Goal: Obtain resource: Download file/media

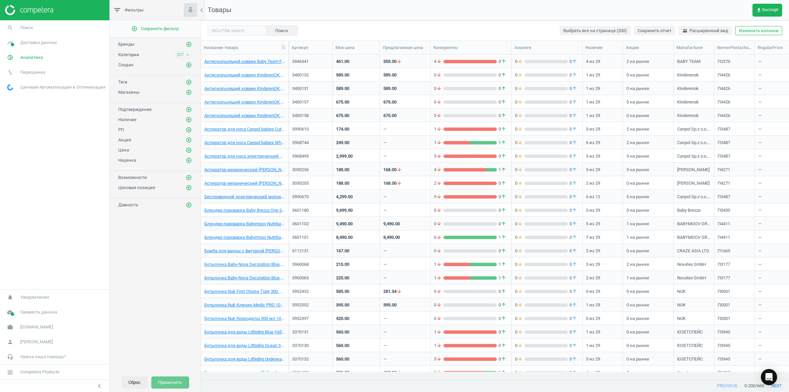
click at [136, 382] on button "Сброс" at bounding box center [135, 382] width 26 height 12
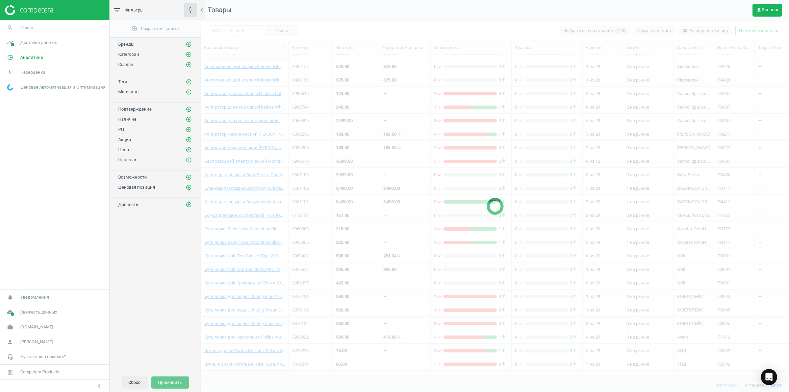
scroll to position [310, 581]
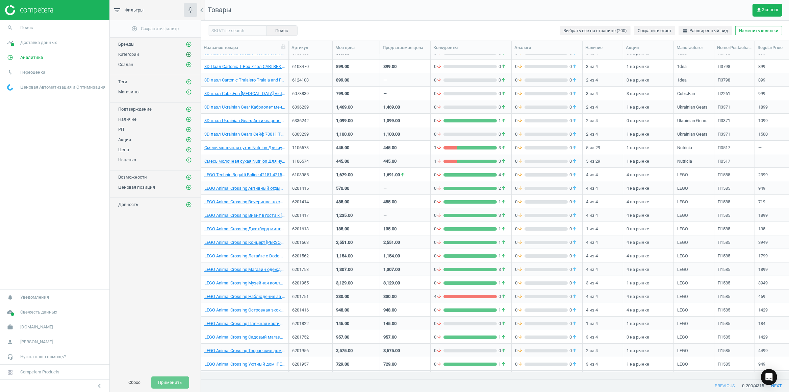
click at [188, 56] on icon "add_circle_outline" at bounding box center [189, 54] width 6 height 6
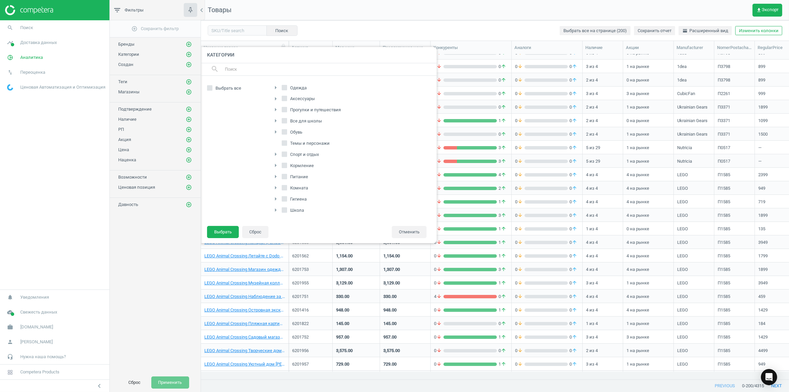
scroll to position [107, 0]
click at [282, 177] on div "arrow_right" at bounding box center [277, 176] width 10 height 9
click at [288, 174] on label "Питание" at bounding box center [296, 176] width 28 height 9
click at [287, 174] on input "Питание" at bounding box center [284, 176] width 4 height 4
checkbox input "true"
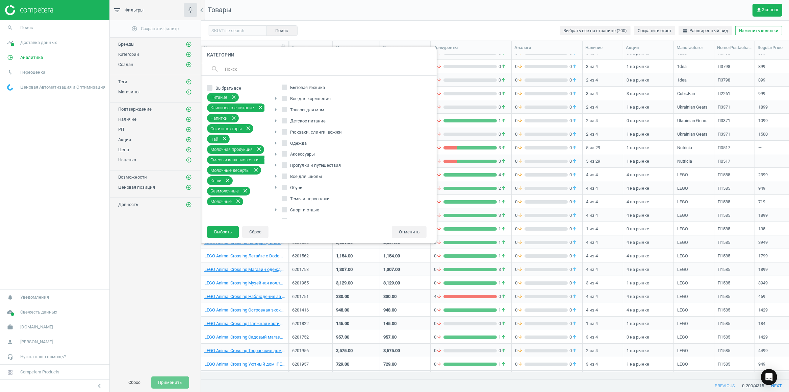
scroll to position [36, 0]
click at [229, 230] on button "Выбрать" at bounding box center [223, 232] width 32 height 12
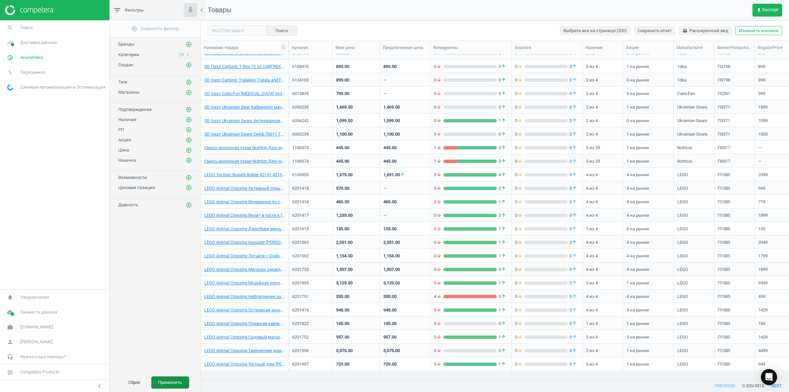
click at [173, 382] on button "Применить" at bounding box center [170, 382] width 38 height 12
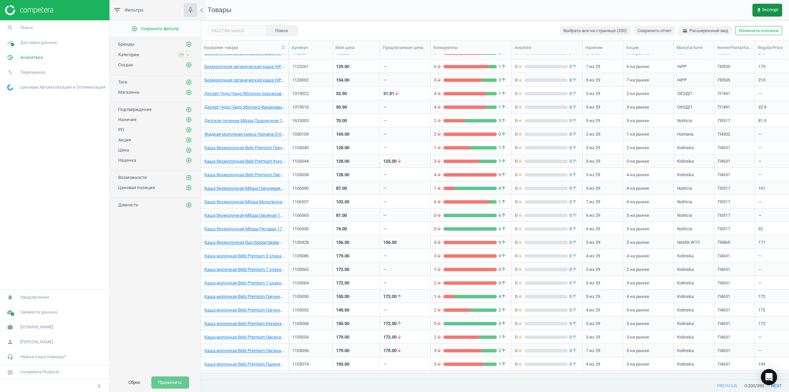
click at [762, 10] on icon "get_app" at bounding box center [759, 9] width 5 height 5
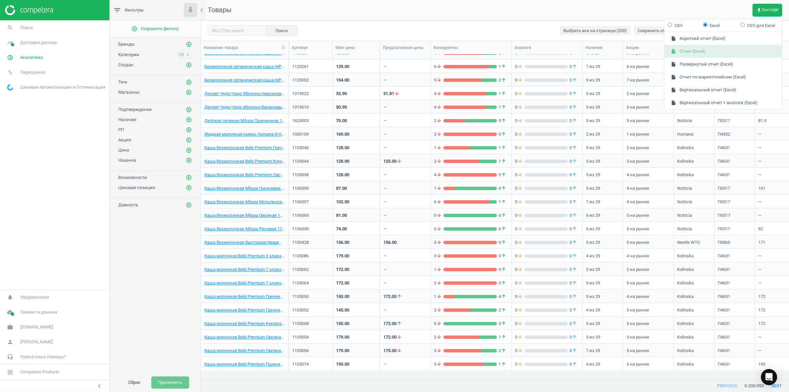
click at [703, 49] on button "insert_drive_file Отчет (Excel)" at bounding box center [724, 51] width 118 height 13
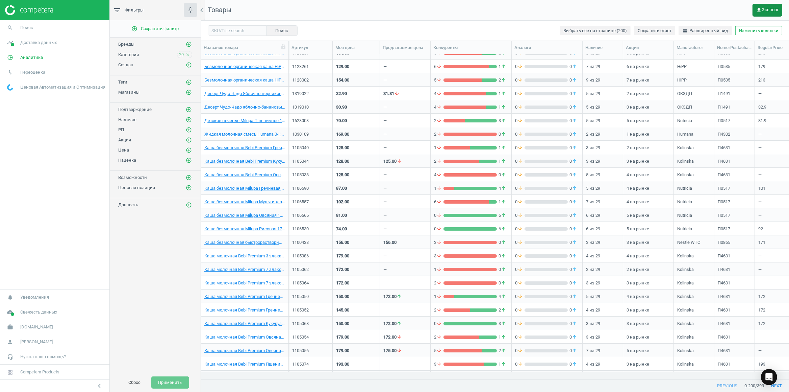
click at [763, 10] on span "get_app Экспорт" at bounding box center [768, 9] width 22 height 5
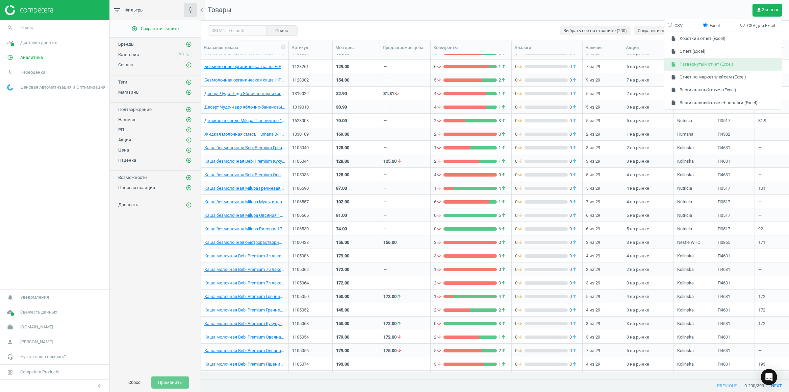
click at [709, 61] on button "insert_drive_file Развернутый отчет (Excel)" at bounding box center [724, 64] width 118 height 13
